Goal: Information Seeking & Learning: Learn about a topic

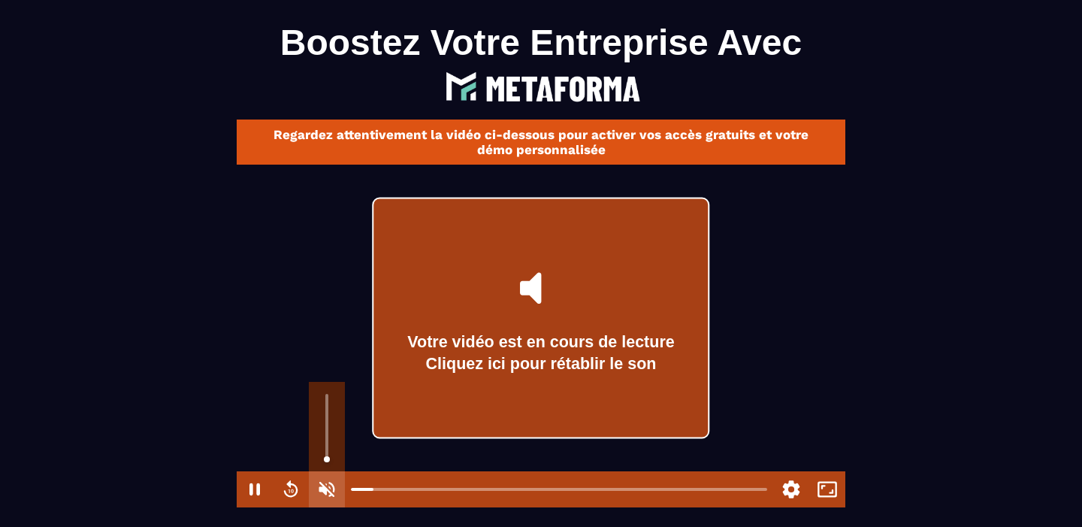
click at [326, 486] on button "Unmute" at bounding box center [327, 489] width 36 height 36
type input "*"
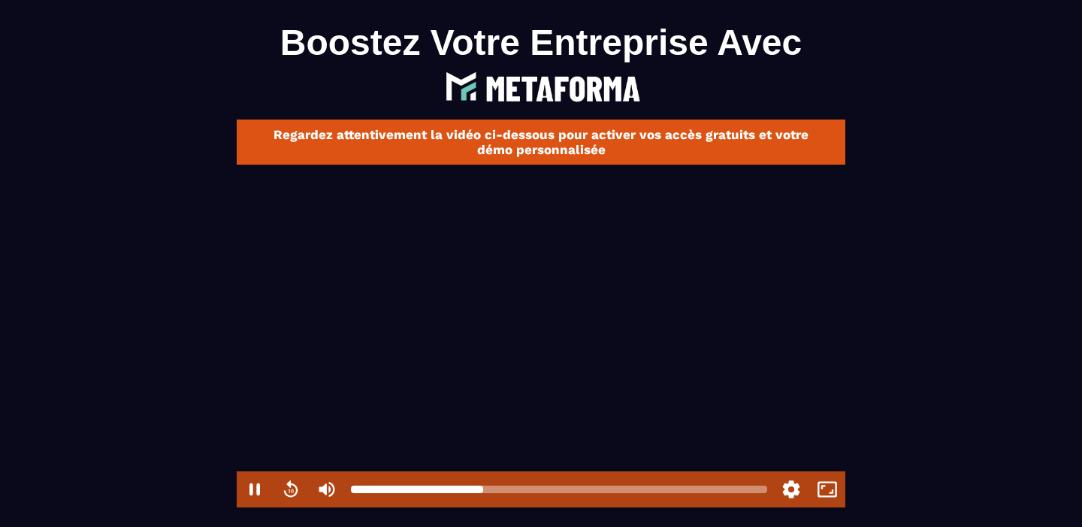
click at [518, 490] on div at bounding box center [559, 489] width 416 height 8
click at [534, 488] on div at bounding box center [559, 489] width 416 height 8
click at [554, 491] on div at bounding box center [559, 489] width 416 height 8
